Goal: Find specific page/section: Find specific page/section

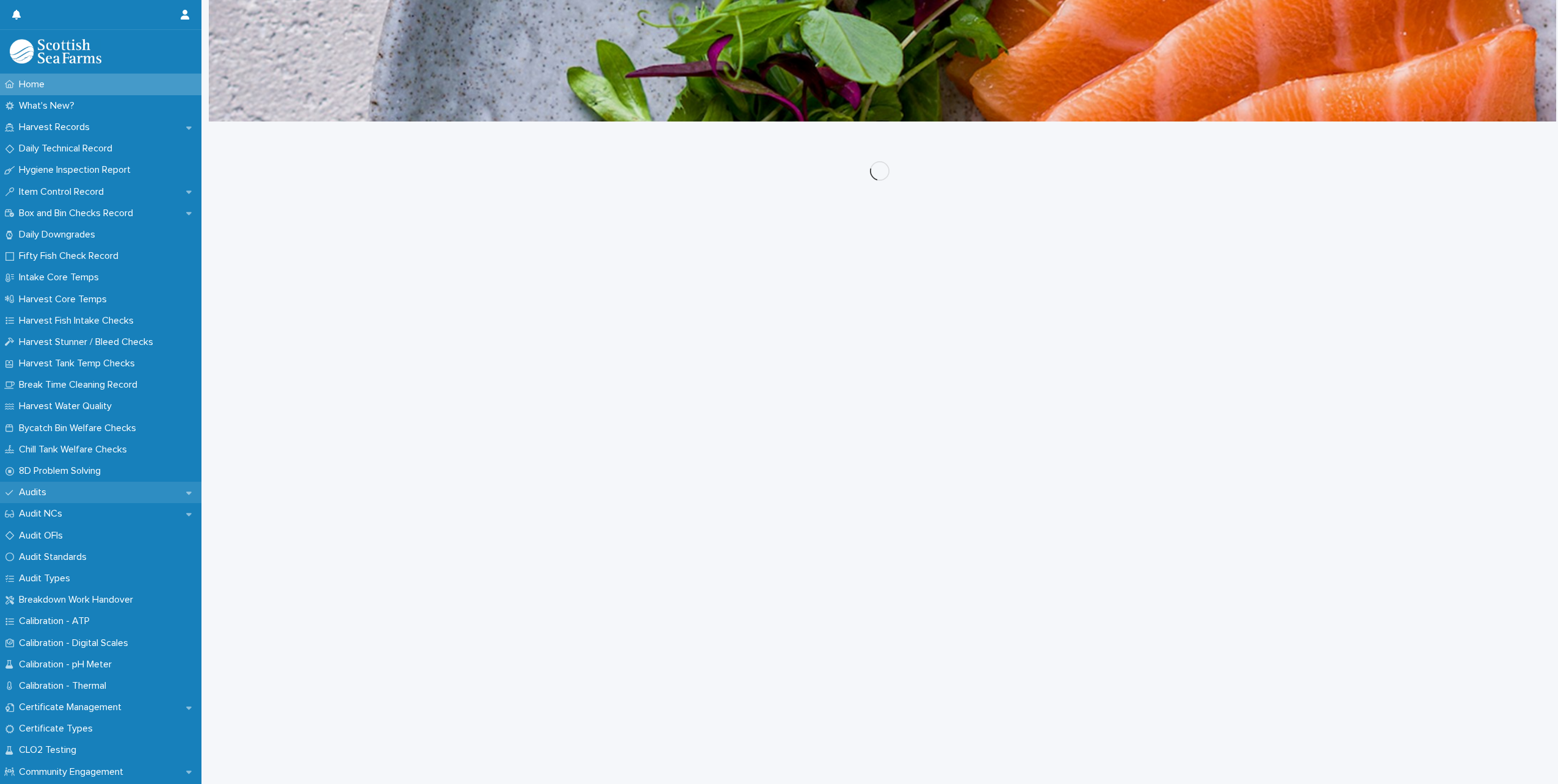
click at [44, 493] on p "Audits" at bounding box center [35, 492] width 42 height 11
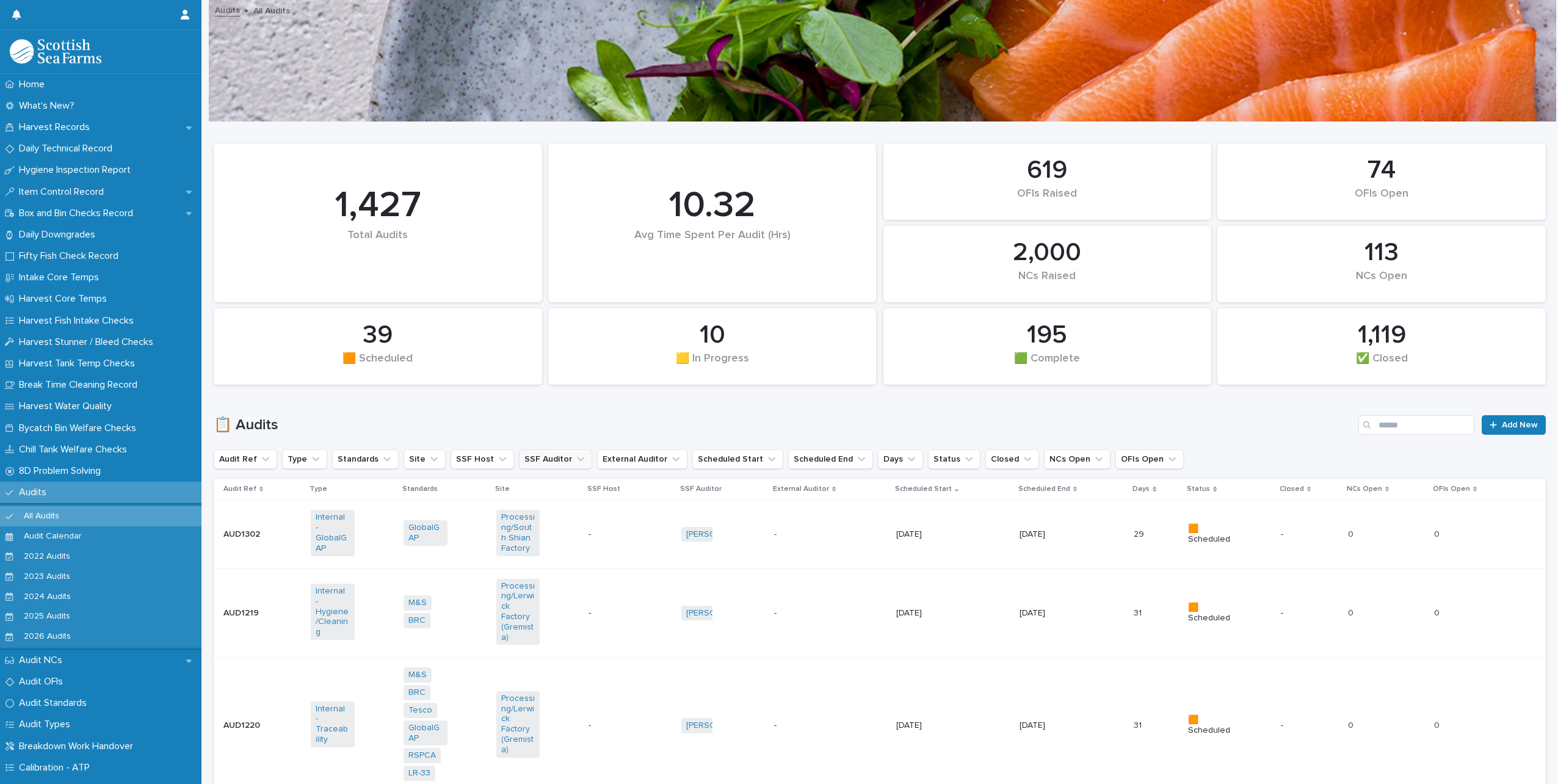
click at [556, 457] on button "SSF Auditor" at bounding box center [555, 458] width 74 height 19
type input "****"
click at [530, 565] on div "Sheryl Odie" at bounding box center [591, 559] width 157 height 19
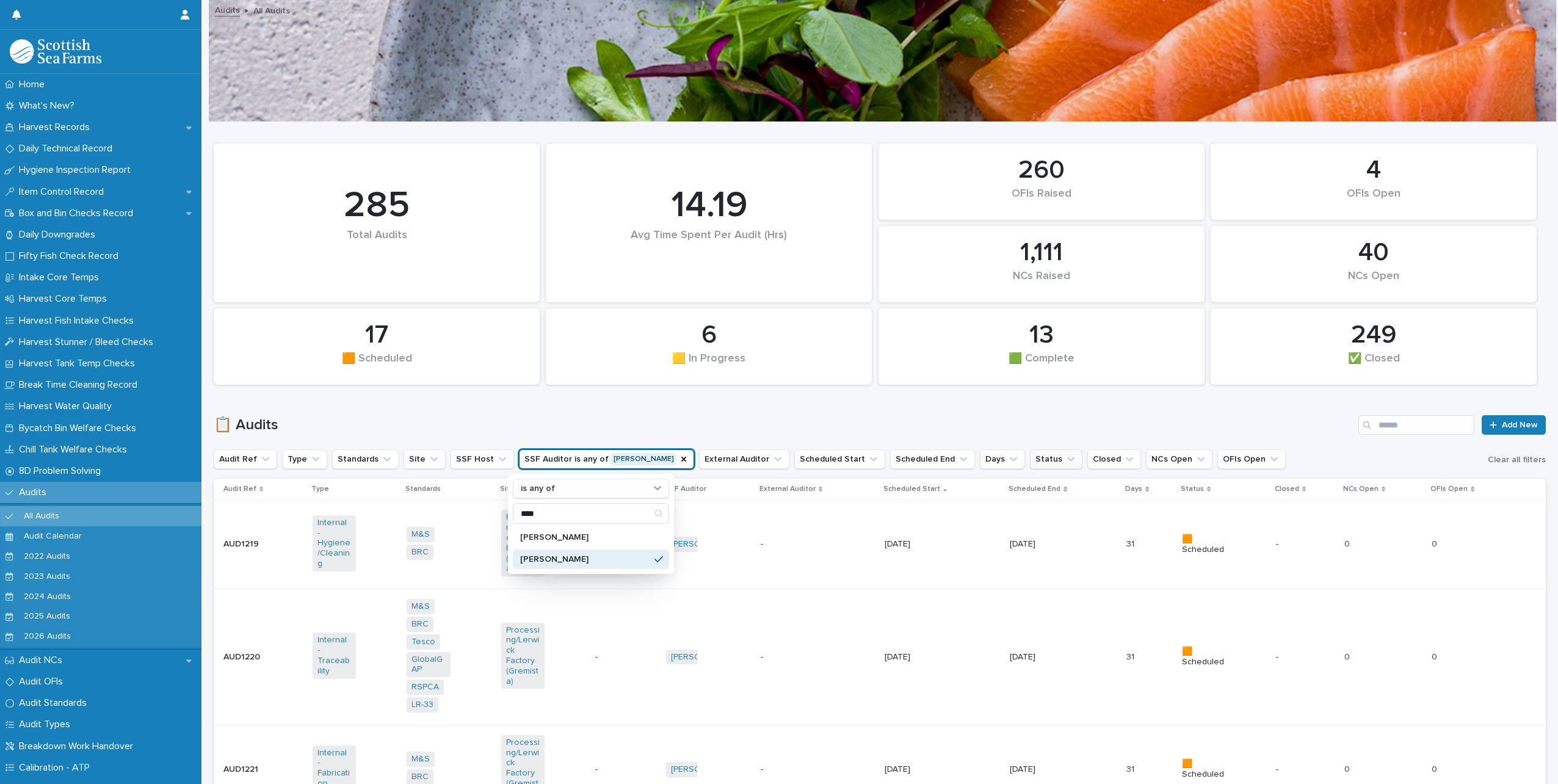
click at [1030, 456] on button "Status" at bounding box center [1056, 458] width 53 height 19
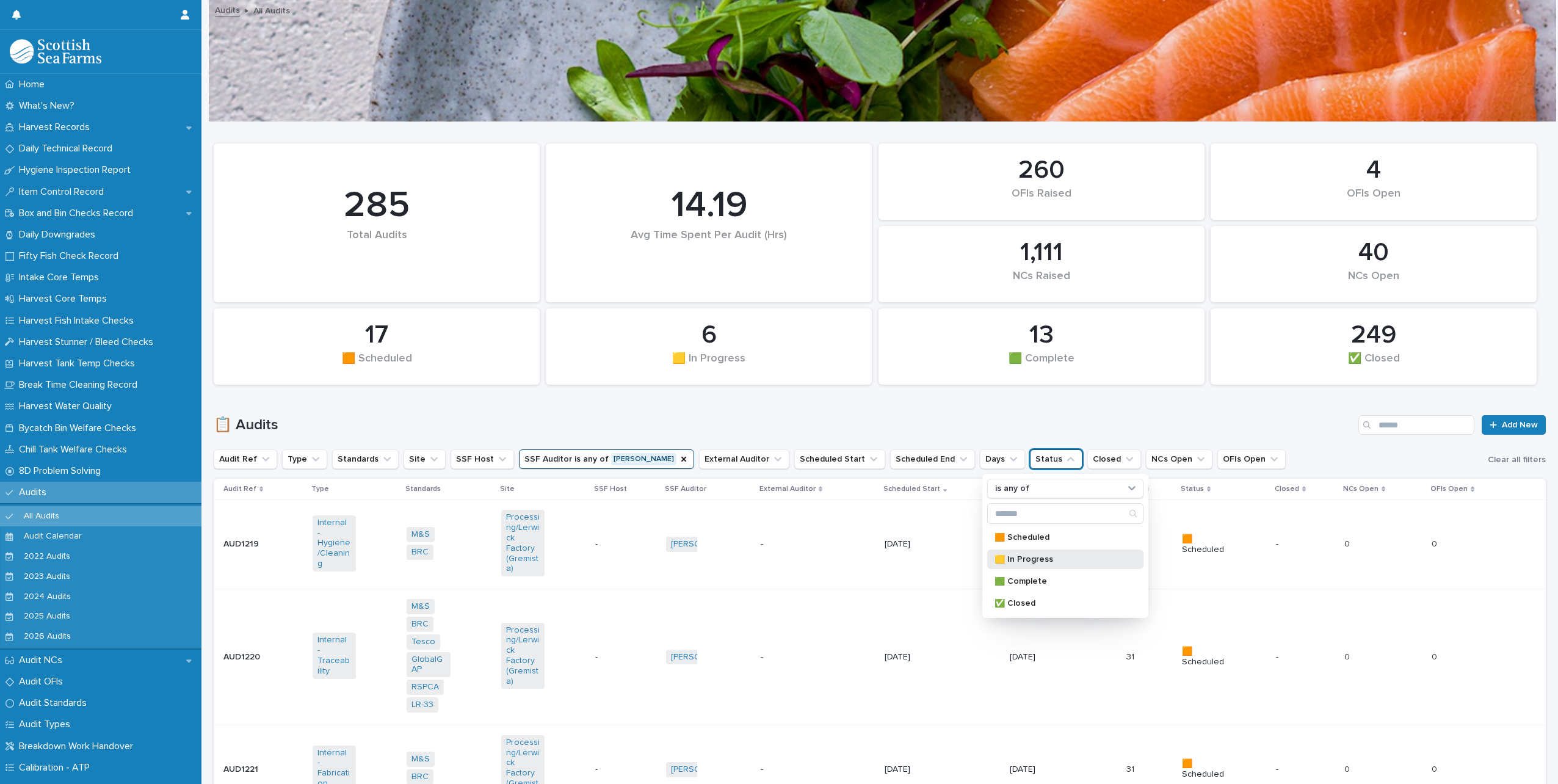
click at [1016, 558] on p "🟨 In Progress" at bounding box center [1059, 559] width 130 height 9
click at [916, 403] on div "📋 Audits Add New" at bounding box center [880, 419] width 1333 height 58
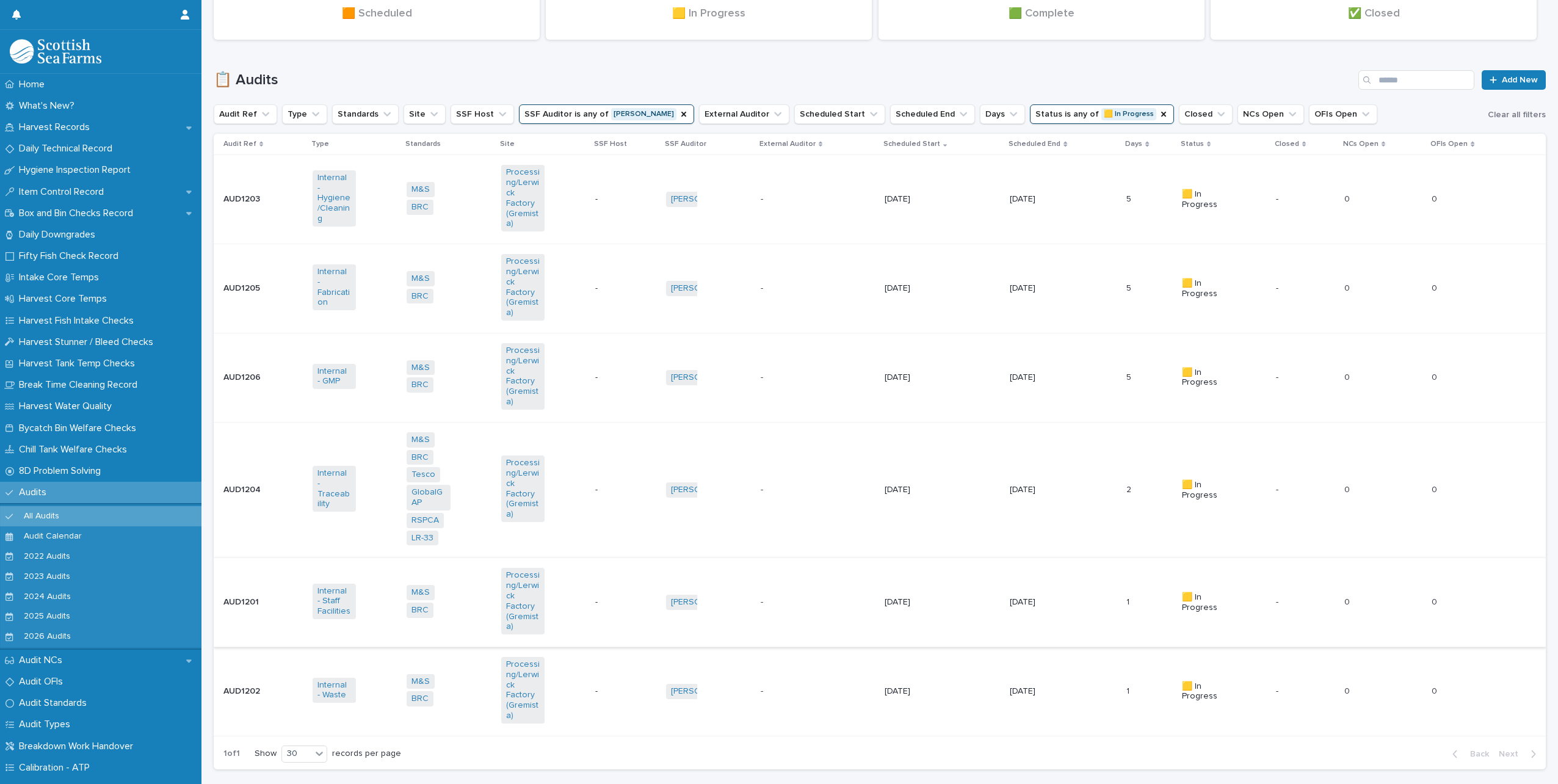
scroll to position [411, 0]
